Goal: Complete application form: Complete application form

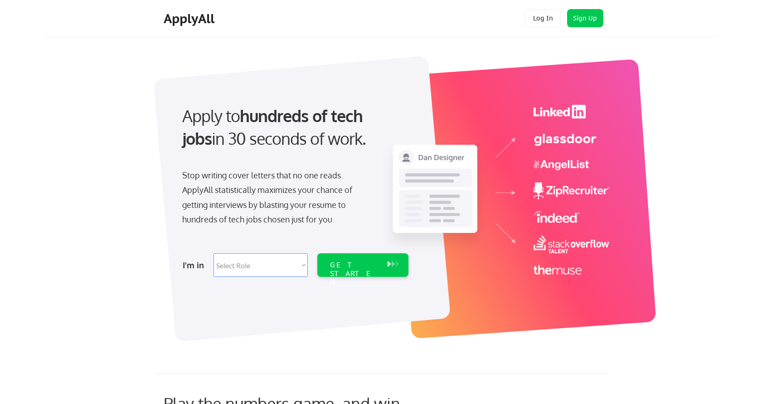
click at [301, 265] on select "Select Role Software Engineering Product Management Customer Success Sales UI/U…" at bounding box center [261, 265] width 94 height 24
select select ""marketing___comms""
click at [214, 253] on select "Select Role Software Engineering Product Management Customer Success Sales UI/U…" at bounding box center [261, 265] width 94 height 24
select select ""marketing___comms""
click at [372, 269] on div "GET STARTED" at bounding box center [354, 273] width 49 height 26
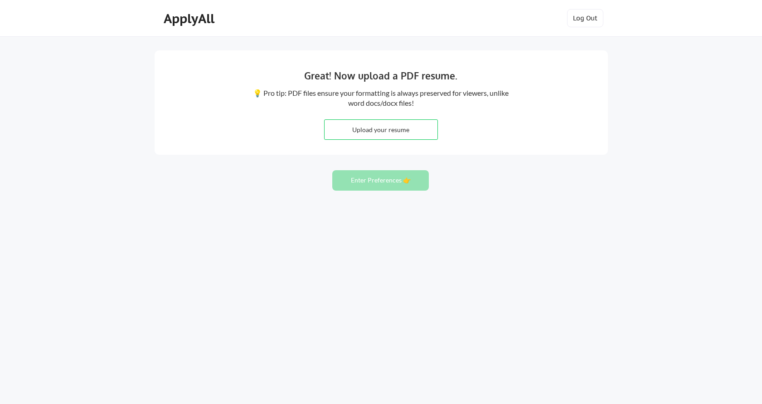
click at [414, 128] on input "file" at bounding box center [381, 129] width 113 height 19
type input "C:\fakepath\Kristin_Hough_2025_Resume_CD.pdf"
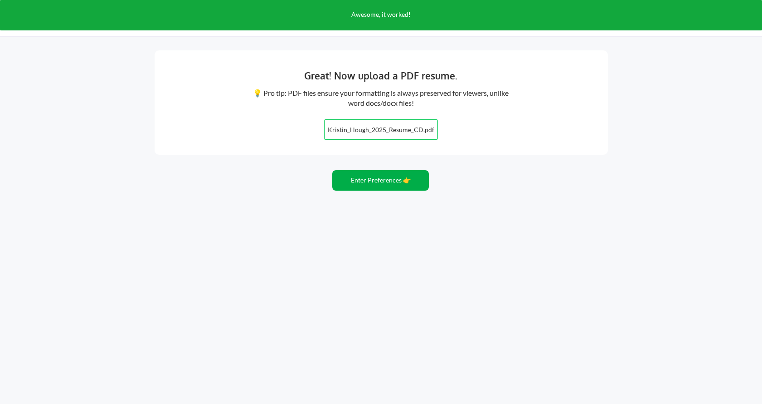
click at [398, 184] on button "Enter Preferences 👉" at bounding box center [380, 180] width 97 height 20
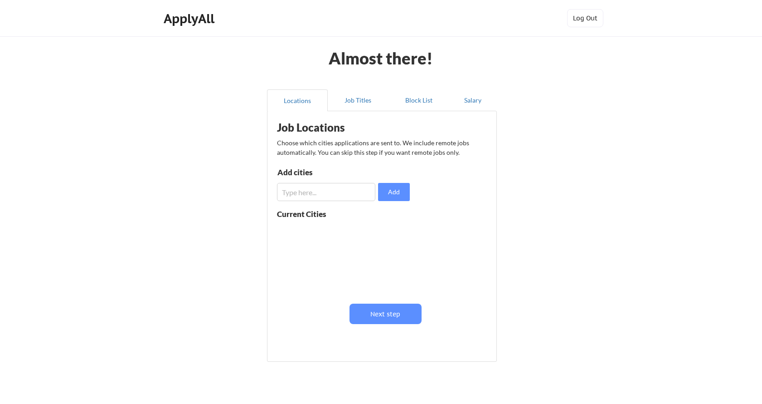
click at [302, 188] on input "input" at bounding box center [326, 192] width 98 height 18
type input "Atlanta, GA"
click at [399, 192] on button "Add" at bounding box center [394, 192] width 32 height 18
click at [366, 103] on button "Job Titles" at bounding box center [358, 100] width 61 height 22
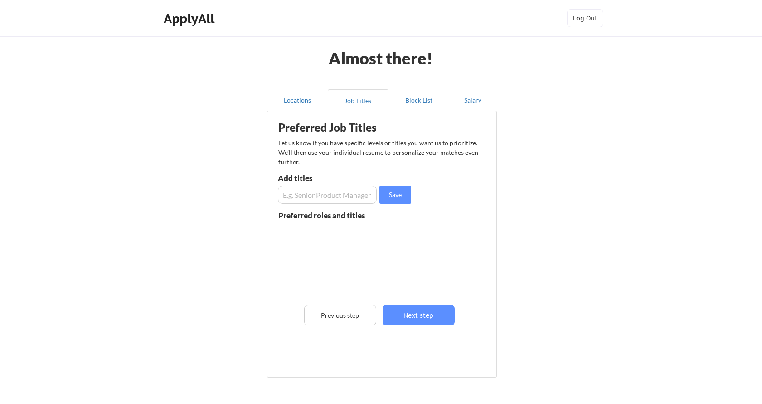
click at [326, 197] on input "input" at bounding box center [327, 194] width 99 height 18
click at [282, 194] on input "input" at bounding box center [327, 194] width 99 height 18
drag, startPoint x: 304, startPoint y: 196, endPoint x: 278, endPoint y: 196, distance: 26.3
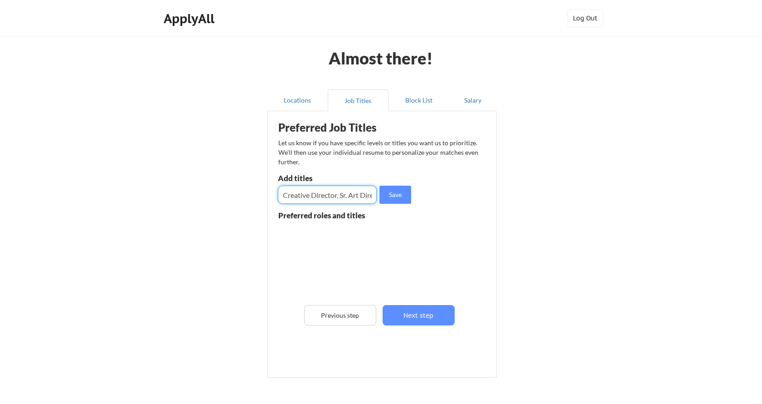
click at [278, 196] on input "input" at bounding box center [327, 194] width 99 height 18
click at [341, 195] on input "input" at bounding box center [327, 194] width 99 height 18
drag, startPoint x: 346, startPoint y: 197, endPoint x: 405, endPoint y: 196, distance: 59.9
click at [405, 196] on div "Save" at bounding box center [346, 194] width 136 height 18
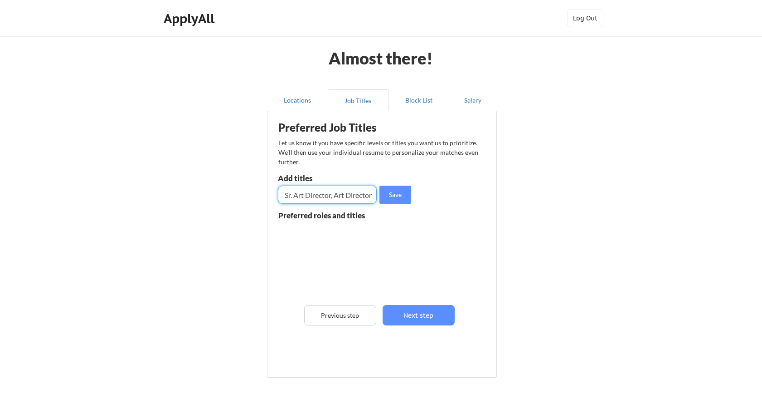
click at [334, 195] on input "input" at bounding box center [327, 194] width 99 height 18
drag, startPoint x: 339, startPoint y: 196, endPoint x: 264, endPoint y: 196, distance: 74.4
click at [264, 196] on div "Locations Job Titles Block List Salary Preferred Job Titles Let us know if you …" at bounding box center [381, 234] width 240 height 304
click at [359, 194] on input "input" at bounding box center [327, 194] width 99 height 18
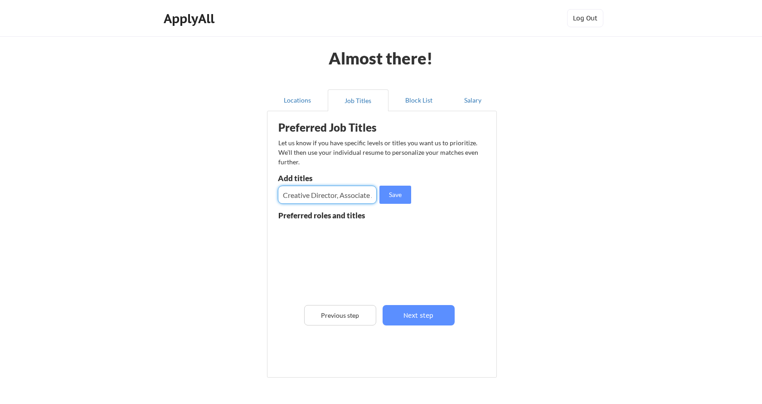
scroll to position [0, 44]
click at [368, 194] on input "input" at bounding box center [327, 194] width 99 height 18
type input "Creative Director, Associate Creative Director, Sr. Art Director, Art Director"
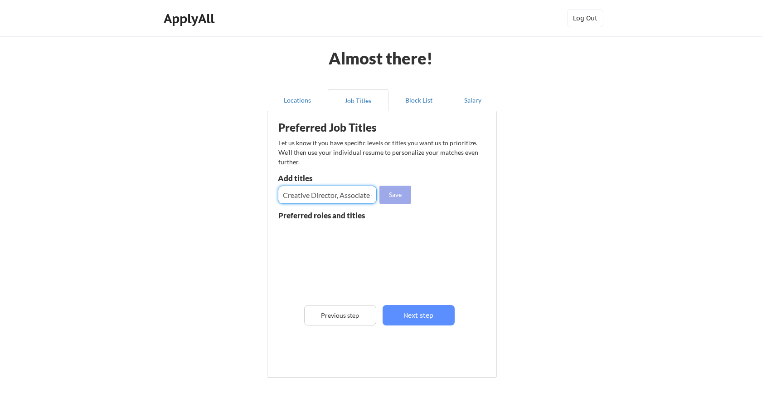
click at [390, 190] on button "Save" at bounding box center [396, 194] width 32 height 18
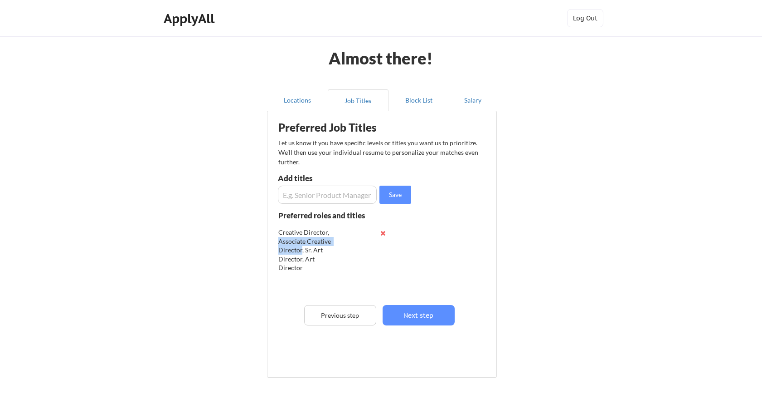
drag, startPoint x: 278, startPoint y: 242, endPoint x: 302, endPoint y: 248, distance: 24.3
click at [302, 248] on div "Creative Director, Associate Creative Director, Sr. Art Director, Art Director" at bounding box center [307, 250] width 59 height 44
copy div "Associate Creative Director"
click at [312, 197] on input "input" at bounding box center [327, 194] width 99 height 18
paste input "Associate Creative Director"
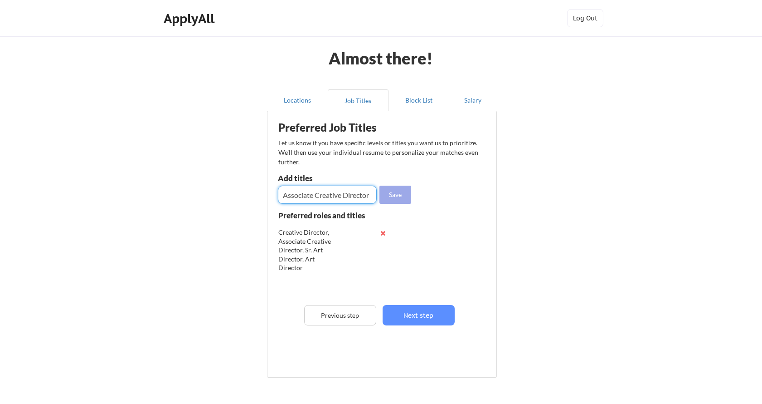
type input "Associate Creative Director"
click at [399, 191] on button "Save" at bounding box center [396, 194] width 32 height 18
drag, startPoint x: 303, startPoint y: 248, endPoint x: 298, endPoint y: 252, distance: 6.3
click at [298, 252] on div "Creative Director, Associate Creative Director, Sr. Art Director, Art Director" at bounding box center [307, 250] width 59 height 44
click at [305, 249] on div "Creative Director, Associate Creative Director, Sr. Art Director, Art Director" at bounding box center [307, 250] width 59 height 44
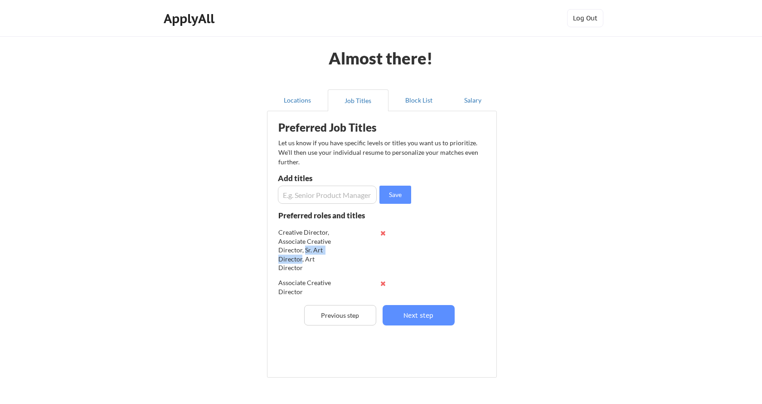
drag, startPoint x: 304, startPoint y: 248, endPoint x: 301, endPoint y: 258, distance: 10.2
click at [301, 258] on div "Creative Director, Associate Creative Director, Sr. Art Director, Art Director" at bounding box center [307, 250] width 59 height 44
copy div "Sr. Art Director"
click at [314, 195] on input "input" at bounding box center [327, 194] width 99 height 18
paste input "Sr. Art Director"
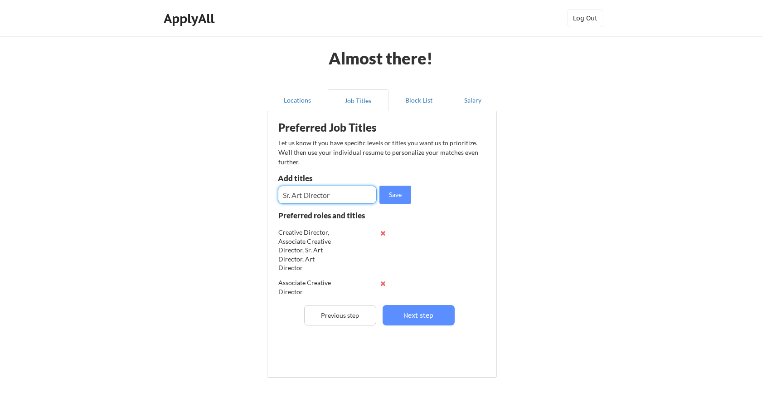
type input "Sr. Art Director"
click at [394, 194] on button "Save" at bounding box center [396, 194] width 32 height 18
click at [381, 234] on button at bounding box center [383, 232] width 7 height 7
click at [332, 191] on input "input" at bounding box center [327, 194] width 99 height 18
type input "Creative Director"
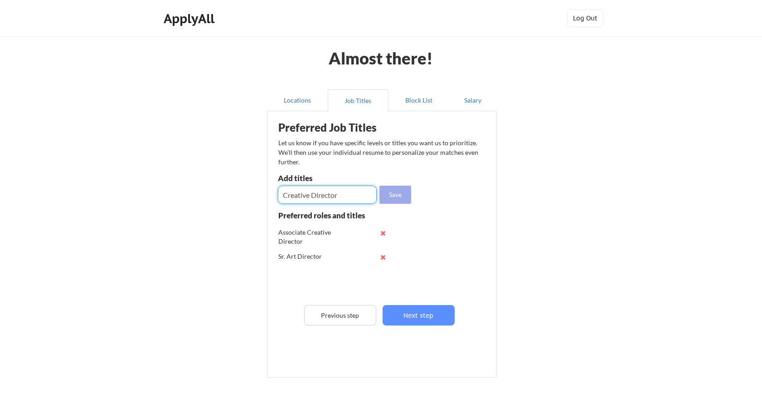
click at [398, 191] on button "Save" at bounding box center [396, 194] width 32 height 18
click at [321, 196] on input "input" at bounding box center [327, 194] width 99 height 18
type input "Art Director"
click at [402, 199] on button "Save" at bounding box center [396, 194] width 32 height 18
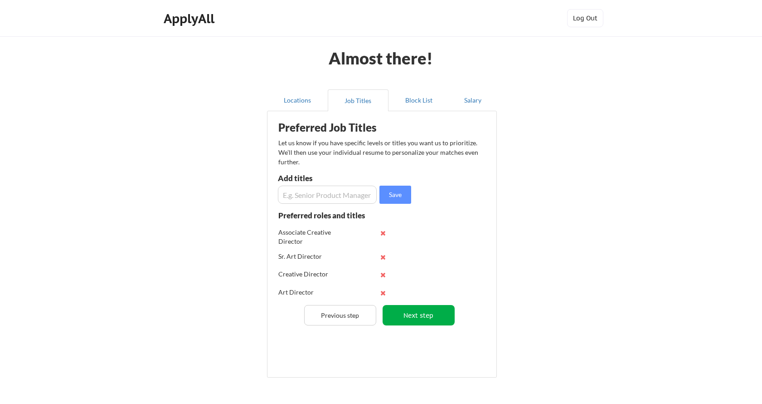
click at [424, 311] on button "Next step" at bounding box center [419, 315] width 72 height 20
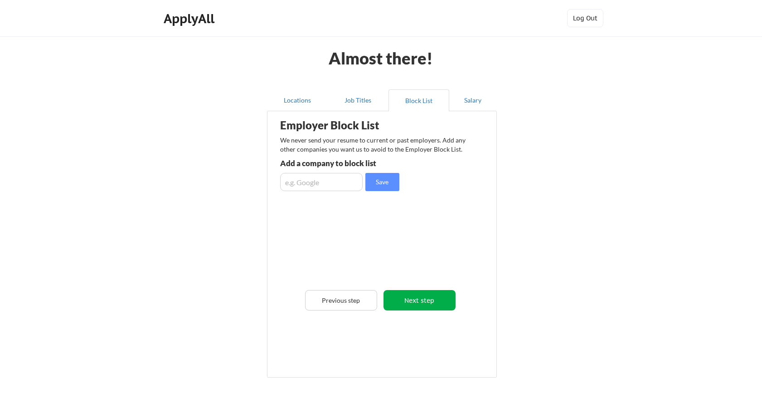
click at [424, 305] on button "Next step" at bounding box center [420, 300] width 72 height 20
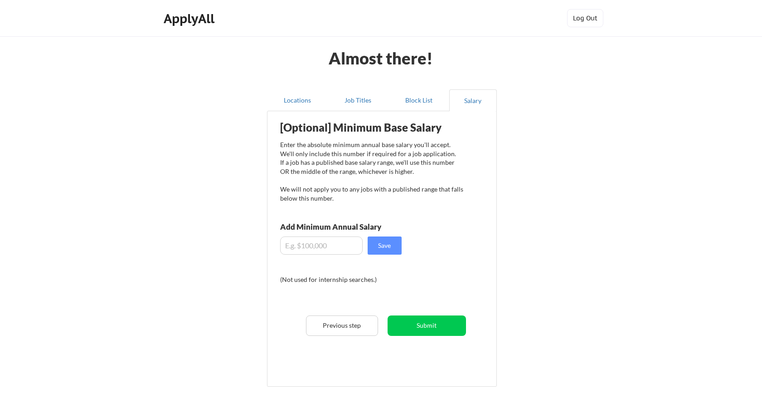
click at [314, 248] on input "input" at bounding box center [321, 245] width 83 height 18
click at [306, 248] on input "input" at bounding box center [321, 245] width 83 height 18
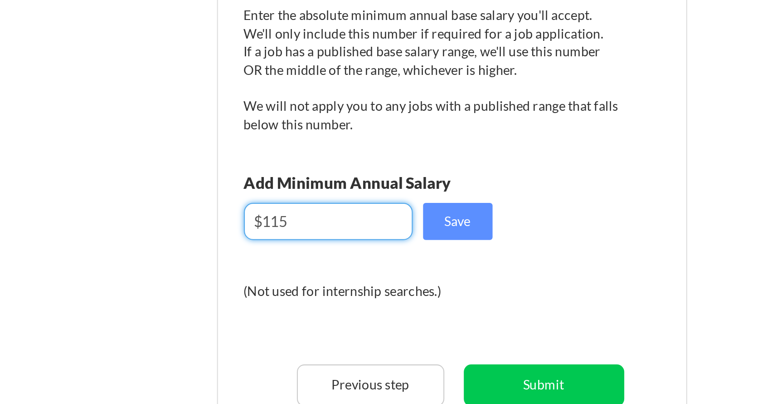
click at [308, 247] on input "input" at bounding box center [321, 245] width 83 height 18
click at [302, 245] on input "input" at bounding box center [321, 245] width 83 height 18
type input "$115,000"
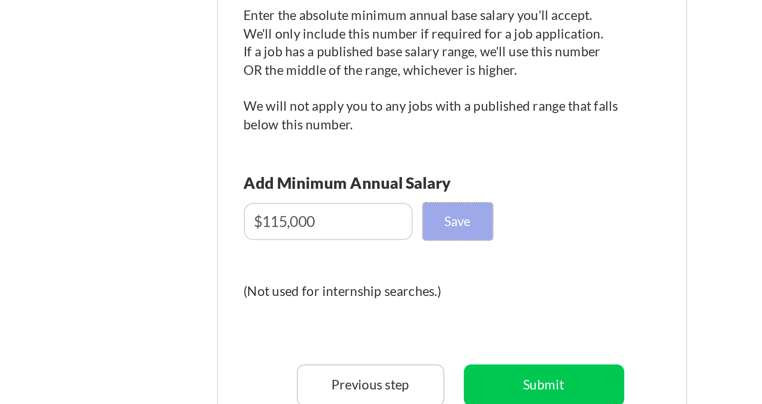
click at [384, 244] on button "Save" at bounding box center [385, 245] width 34 height 18
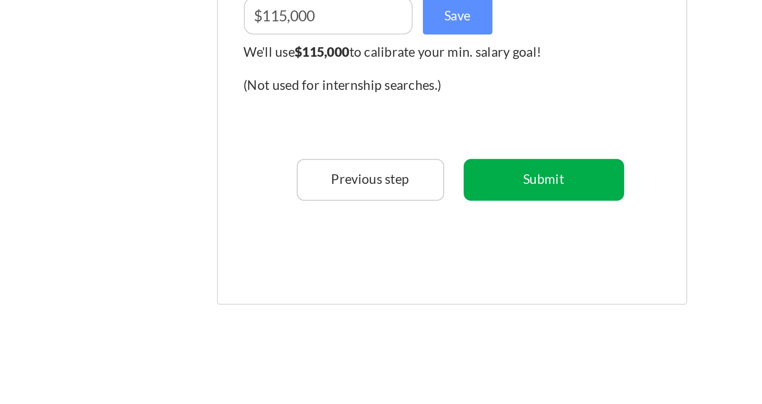
click at [422, 295] on button "Submit" at bounding box center [427, 294] width 78 height 20
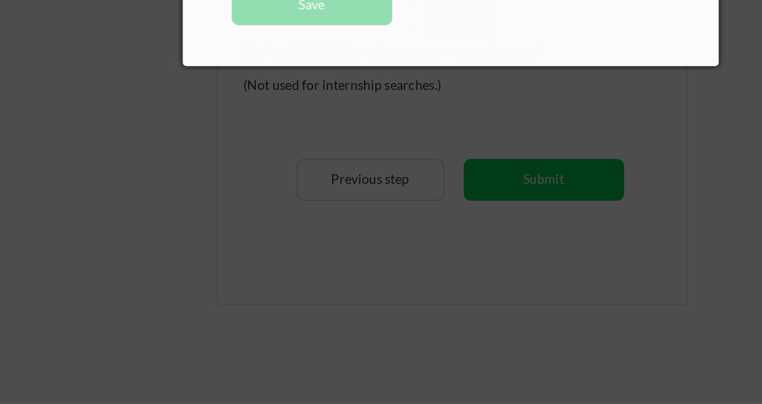
scroll to position [31, 0]
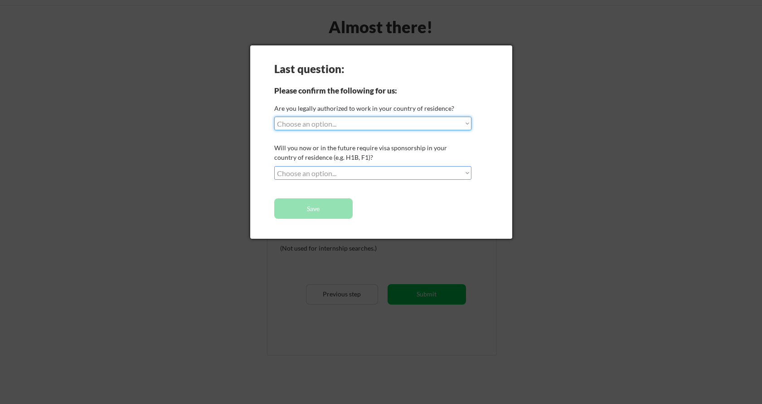
click at [466, 122] on select "Choose an option... Yes, I am a US Citizen Yes, I am a Canadian Citizen Yes, I …" at bounding box center [372, 124] width 197 height 14
select select ""yes__i_am_a_us_citizen""
click at [274, 117] on select "Choose an option... Yes, I am a US Citizen Yes, I am a Canadian Citizen Yes, I …" at bounding box center [372, 124] width 197 height 14
click at [449, 170] on select "Choose an option... No, I will not need sponsorship Yes, I will need sponsorship" at bounding box center [372, 173] width 197 height 14
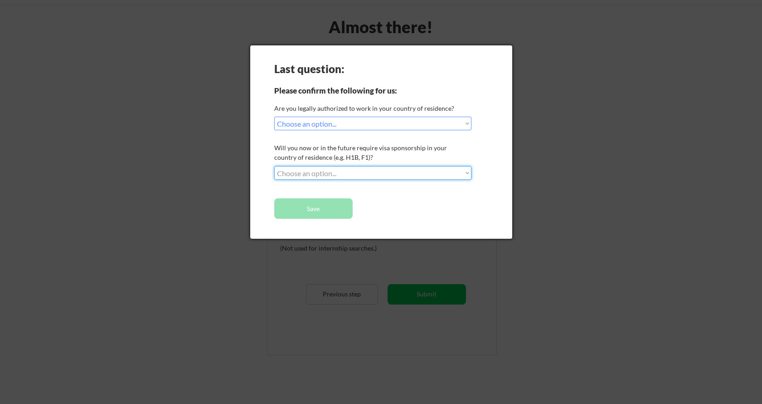
select select ""no__i_will_not_need_sponsorship""
click at [274, 166] on select "Choose an option... No, I will not need sponsorship Yes, I will need sponsorship" at bounding box center [372, 173] width 197 height 14
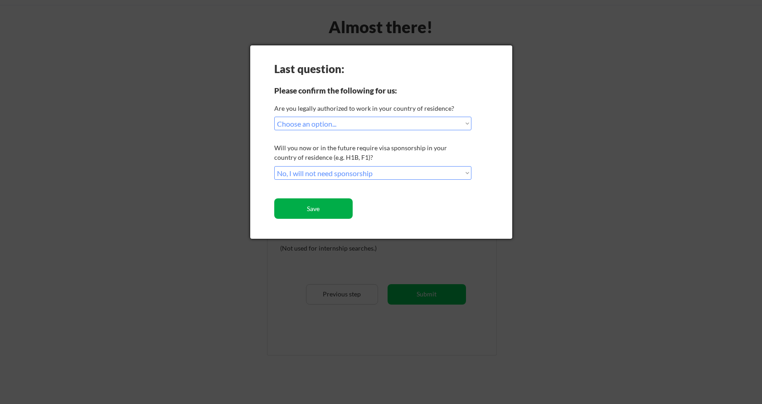
click at [328, 204] on button "Save" at bounding box center [313, 208] width 78 height 20
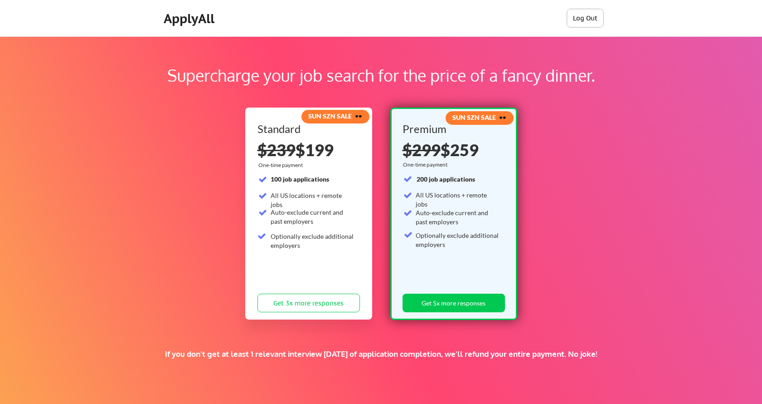
click at [595, 19] on button "Log Out" at bounding box center [585, 18] width 36 height 18
